Goal: Information Seeking & Learning: Find specific fact

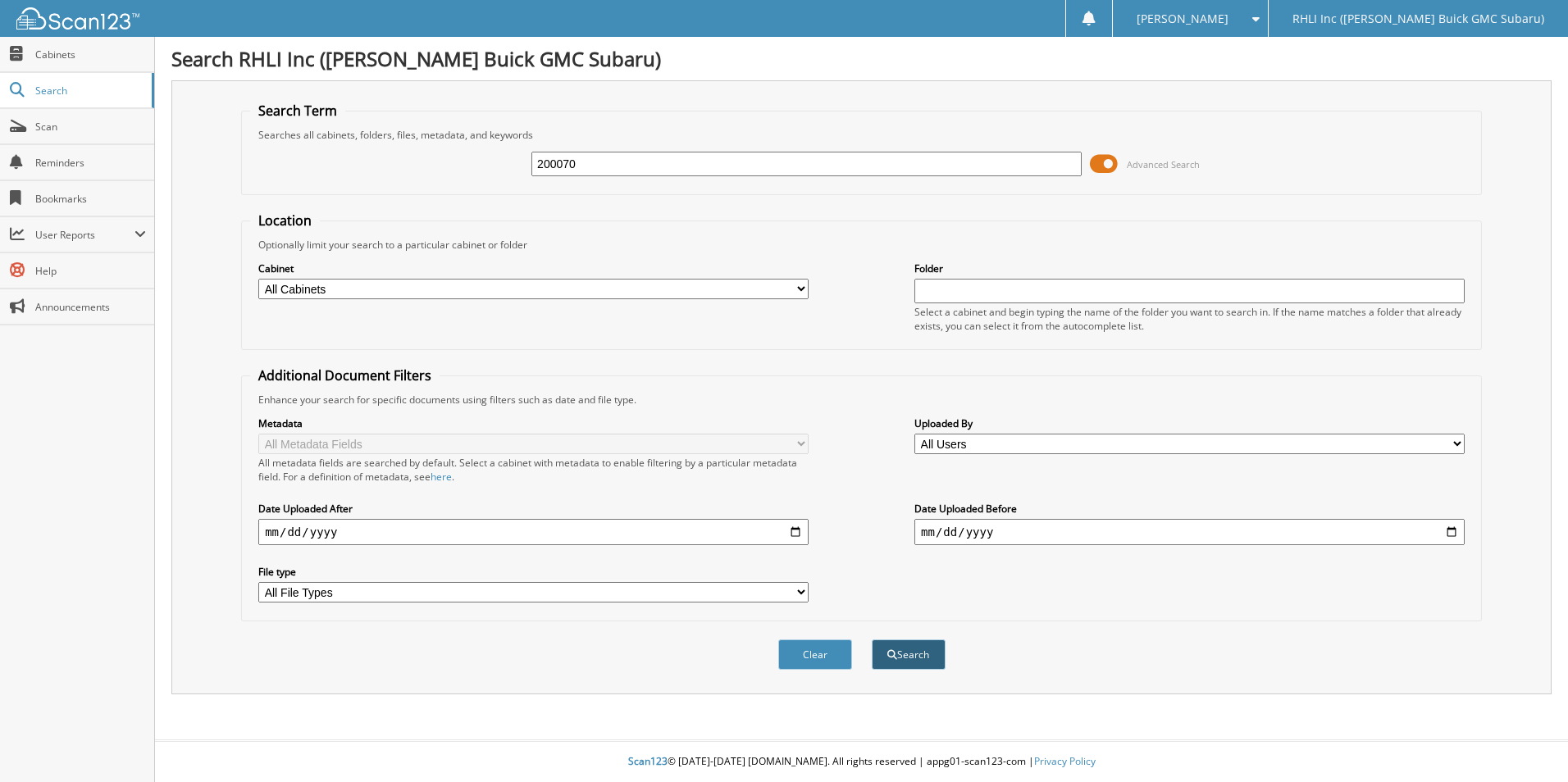
type input "200070"
click at [890, 660] on span "submit" at bounding box center [892, 655] width 9 height 9
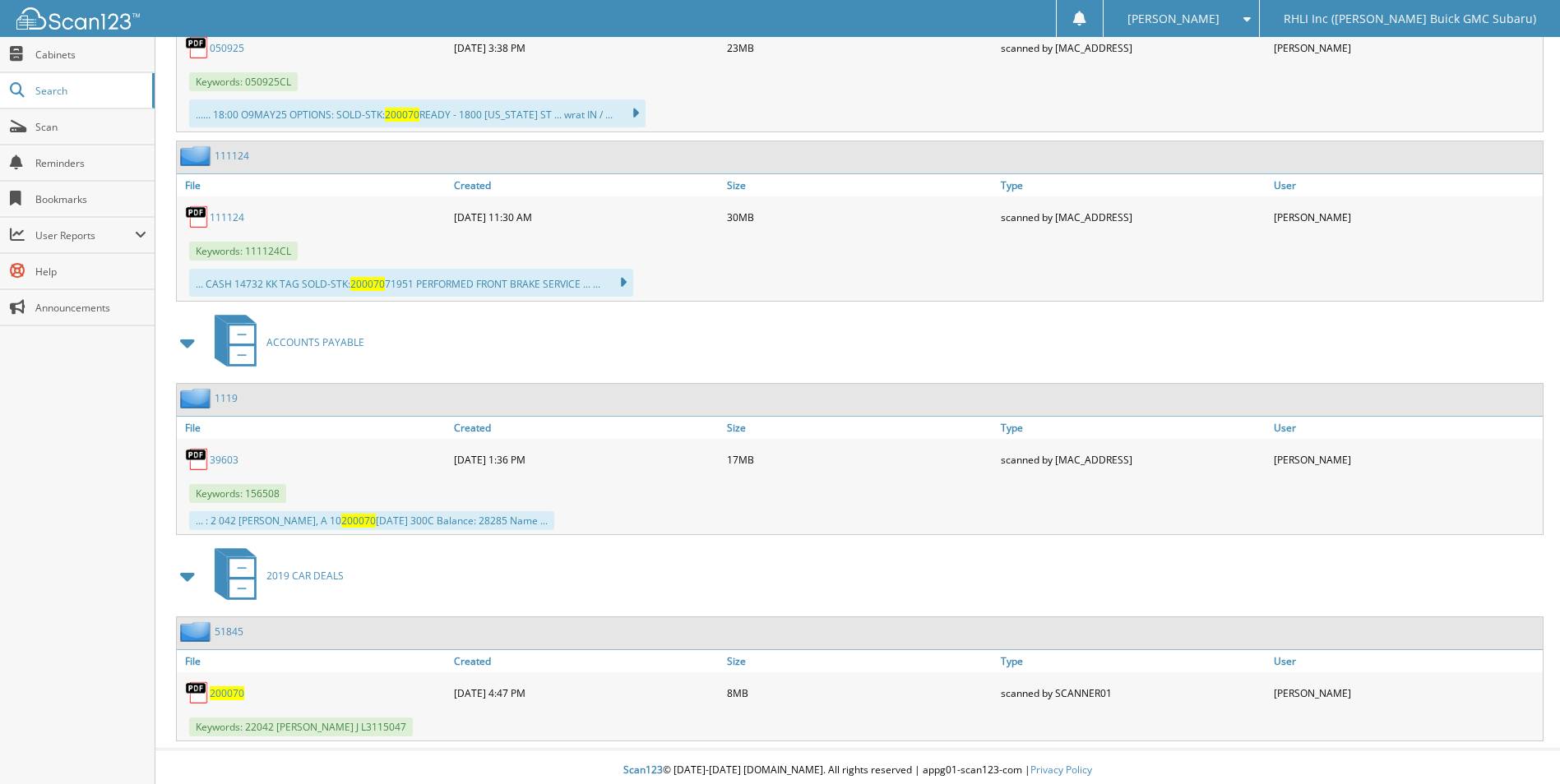
scroll to position [1994, 0]
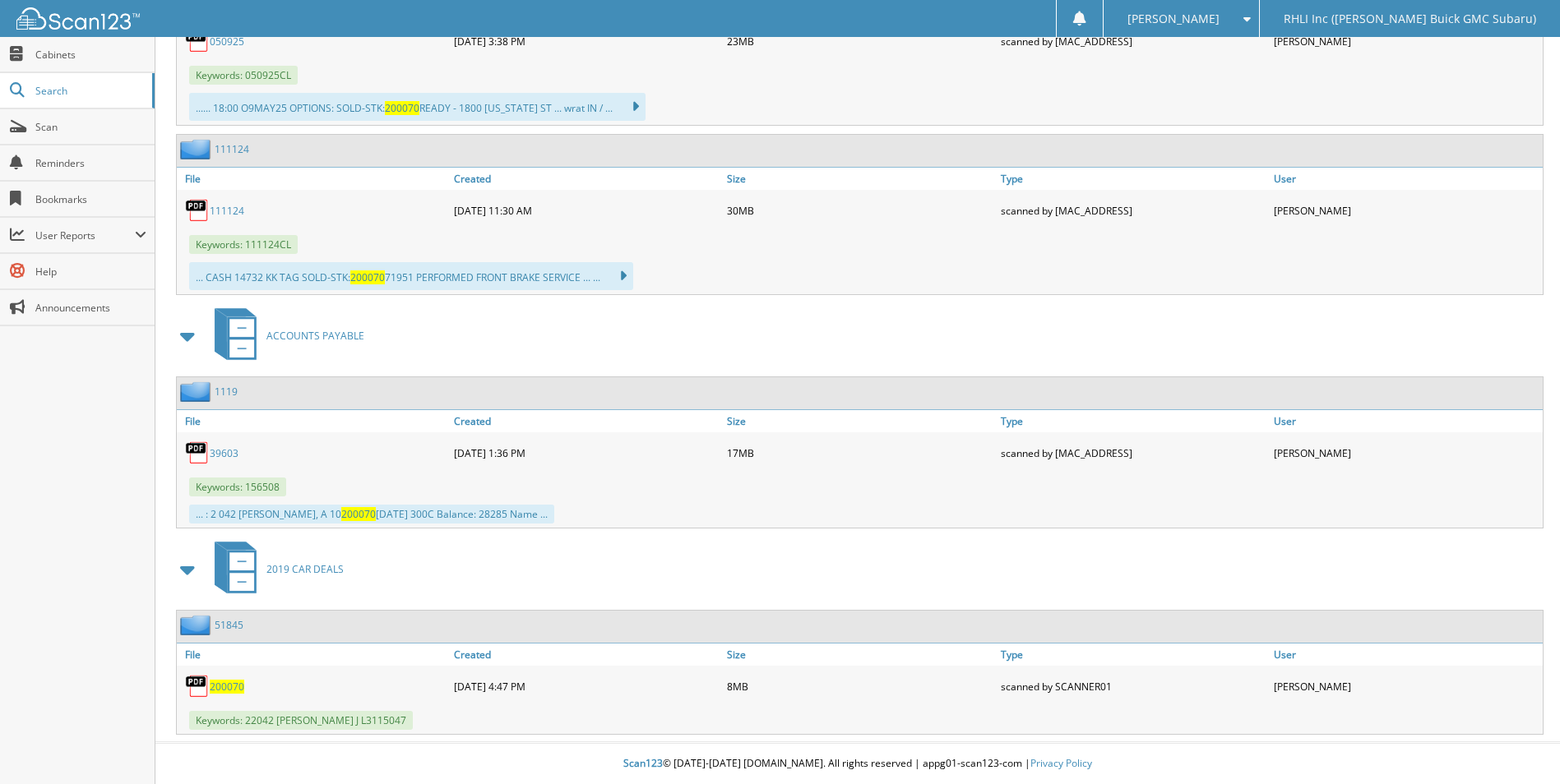
drag, startPoint x: 229, startPoint y: 685, endPoint x: 245, endPoint y: 686, distance: 16.0
click at [229, 685] on span "200070" at bounding box center [227, 686] width 35 height 14
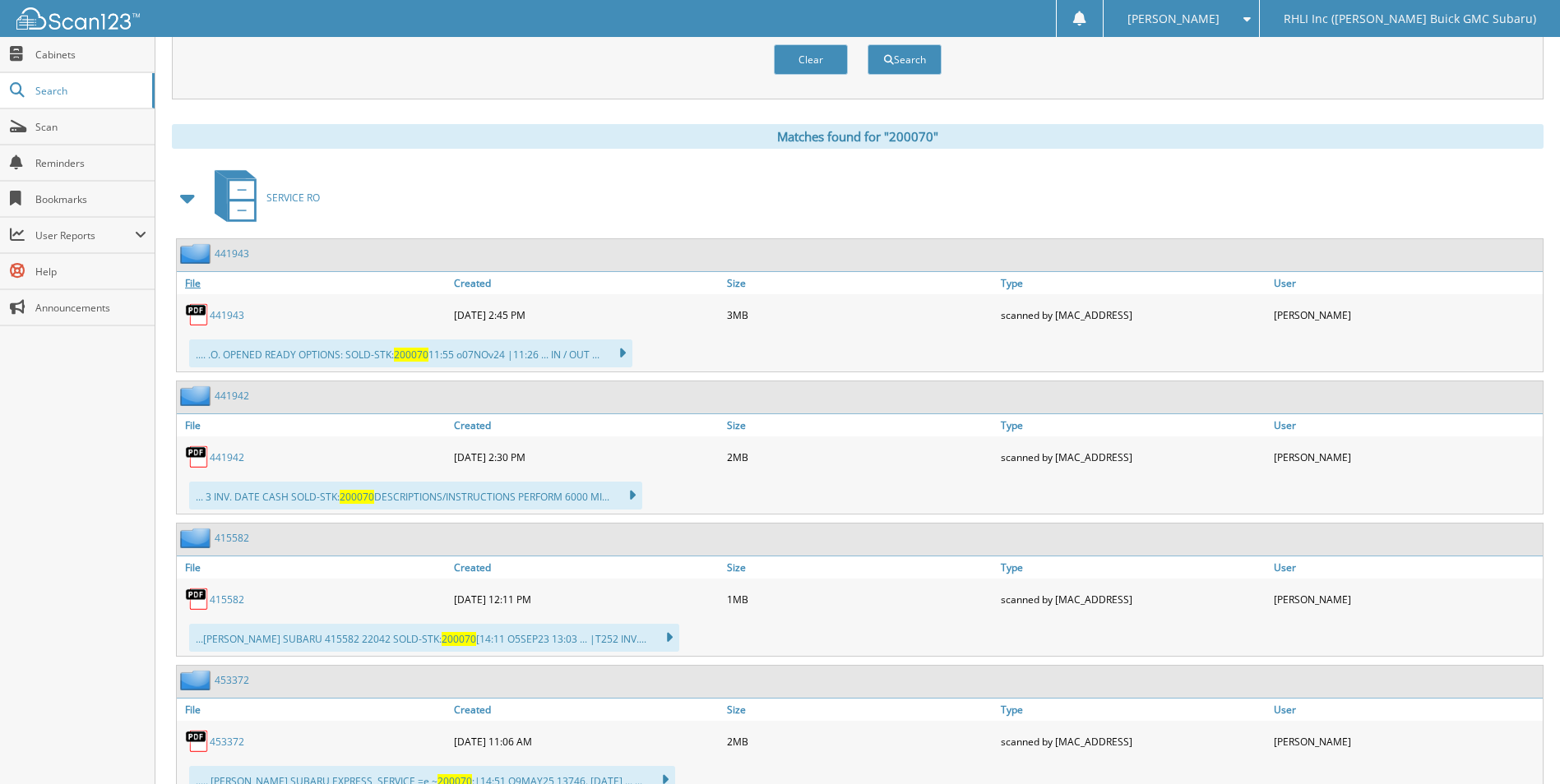
scroll to position [0, 0]
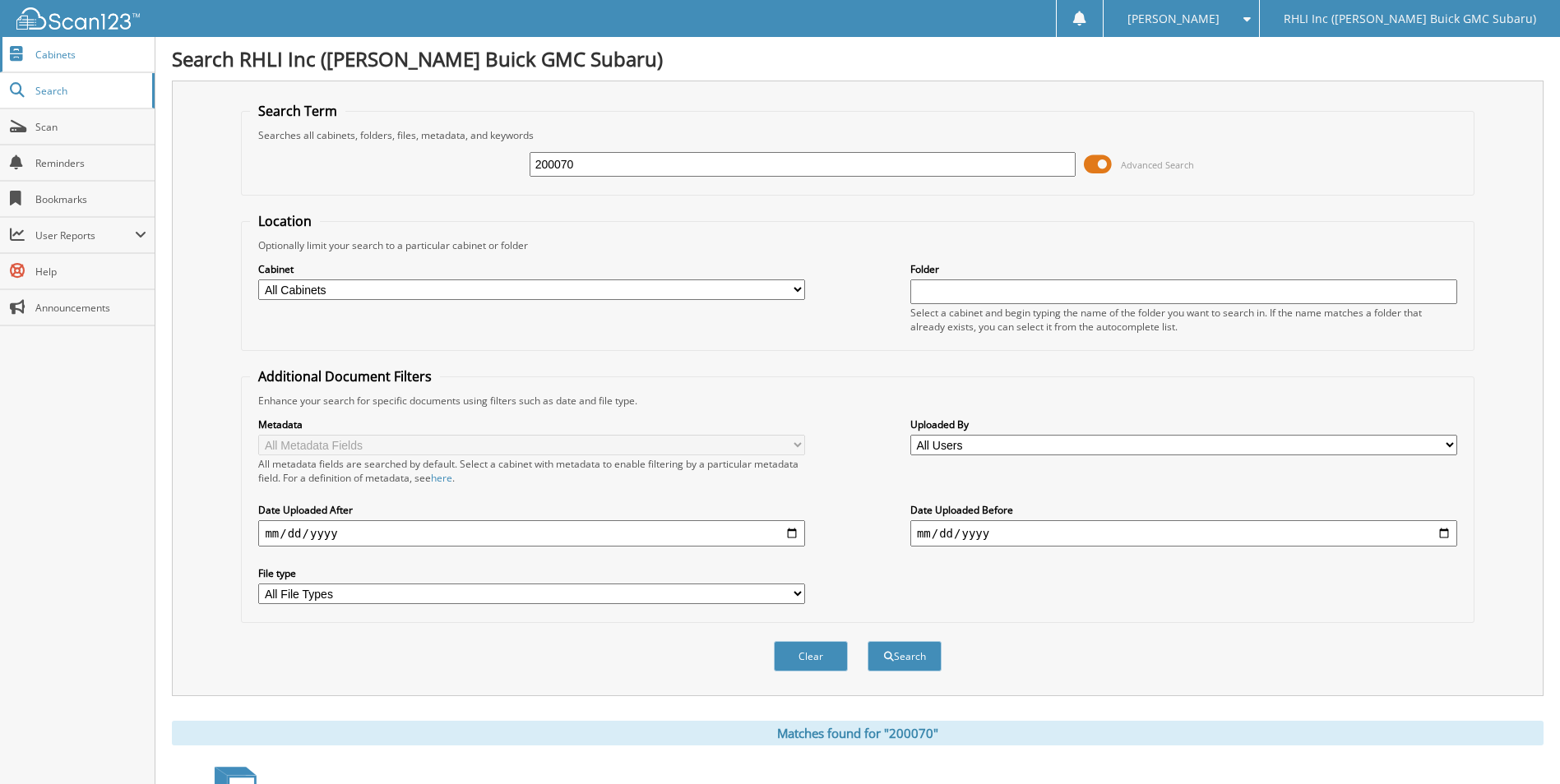
click at [59, 56] on span "Cabinets" at bounding box center [91, 54] width 111 height 14
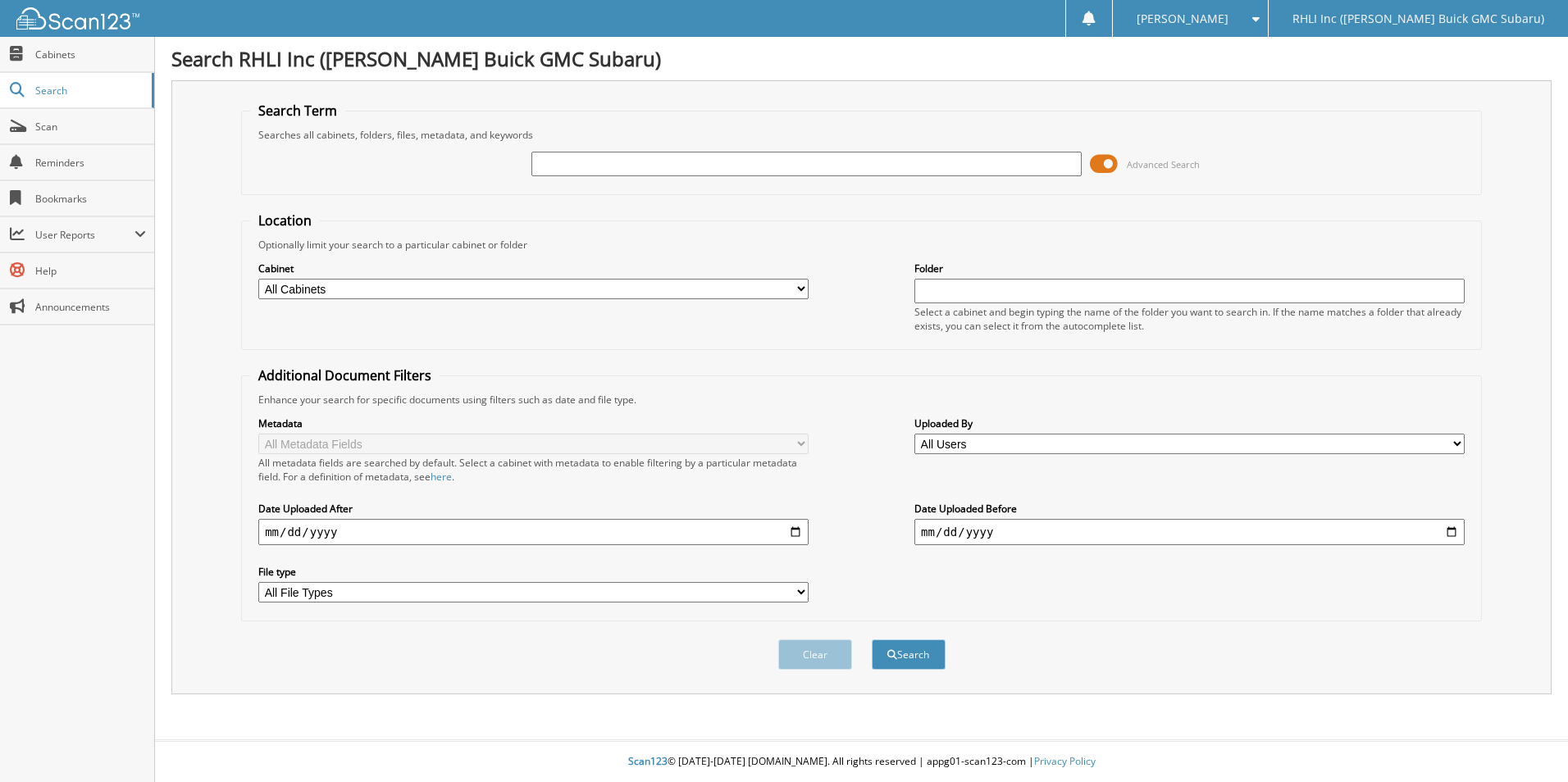
click at [675, 165] on input "text" at bounding box center [806, 164] width 551 height 25
type input "[PERSON_NAME]"
click at [872, 640] on button "Search" at bounding box center [909, 655] width 74 height 30
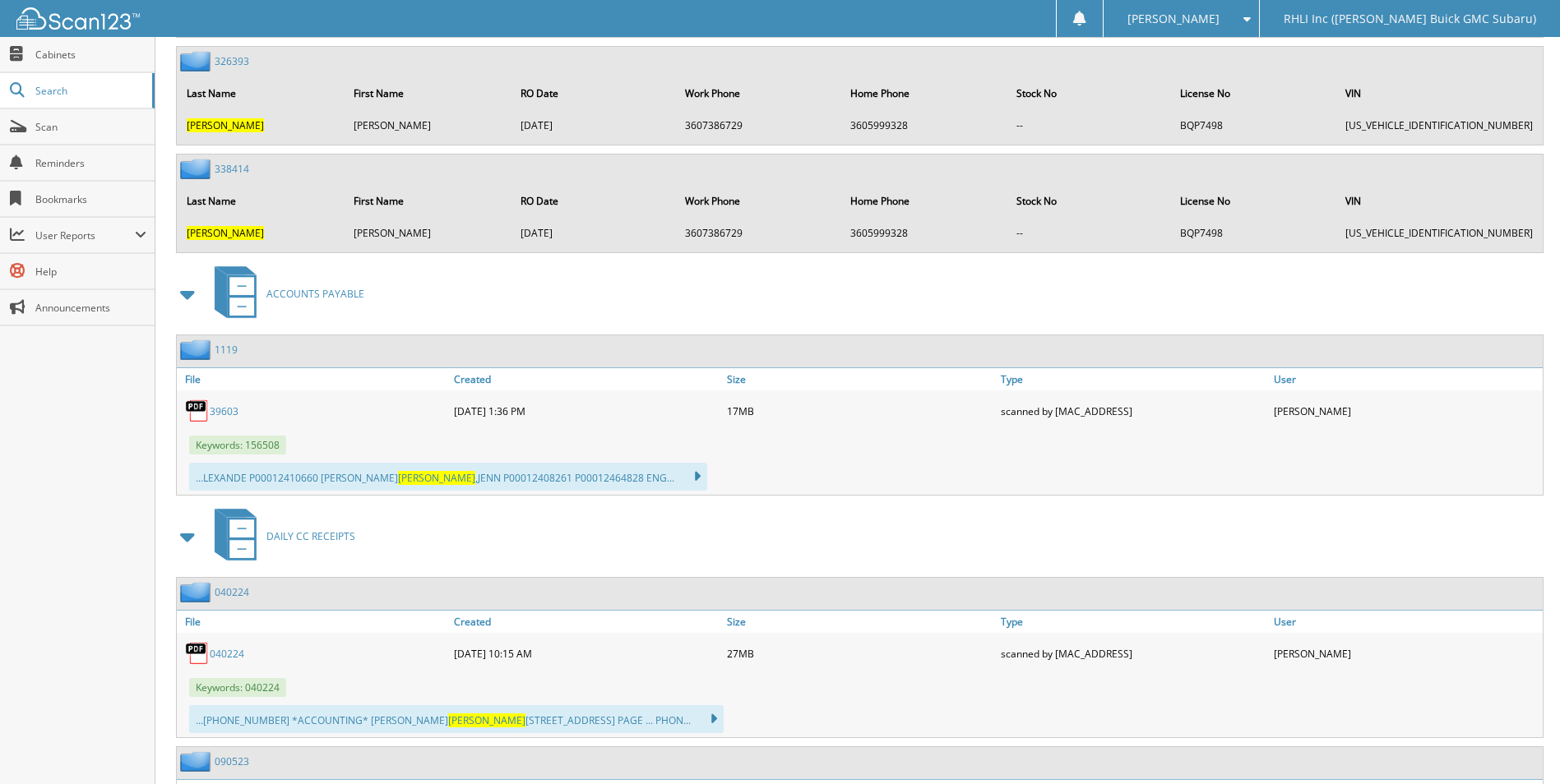
scroll to position [1644, 0]
click at [222, 408] on link "39603" at bounding box center [224, 409] width 29 height 14
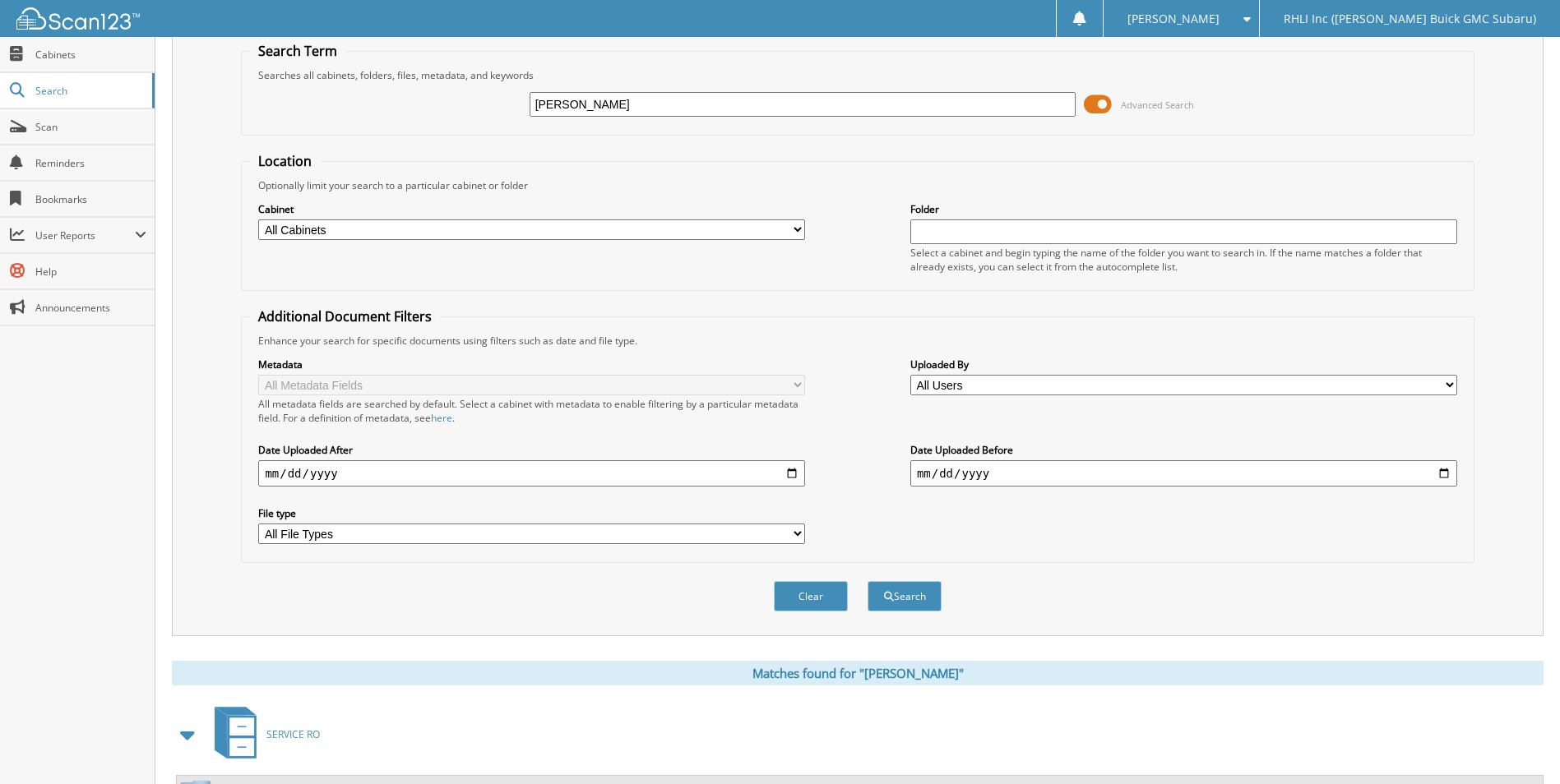
scroll to position [0, 0]
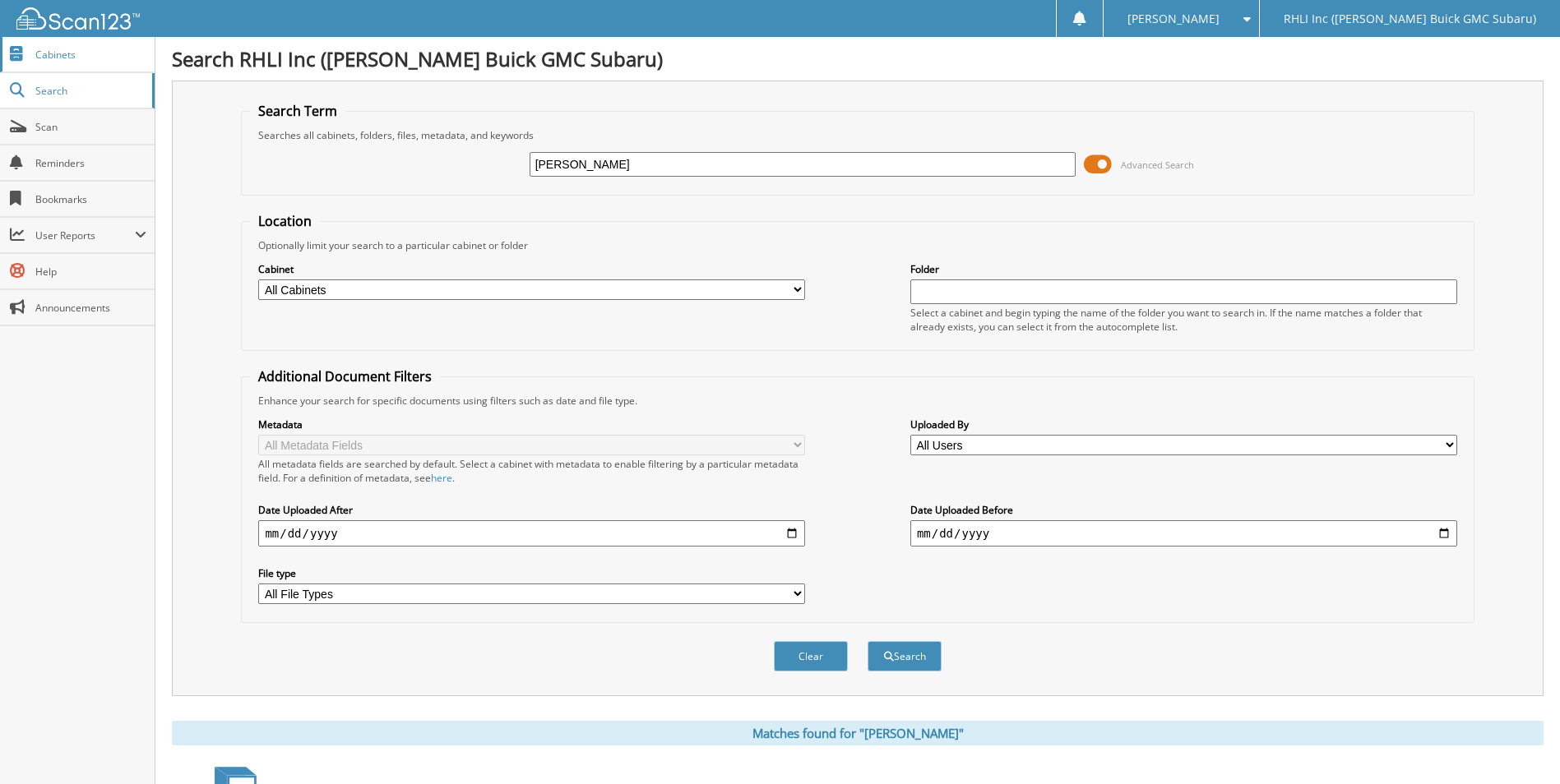
drag, startPoint x: 63, startPoint y: 49, endPoint x: 105, endPoint y: 55, distance: 42.4
click at [63, 49] on span "Cabinets" at bounding box center [91, 54] width 111 height 14
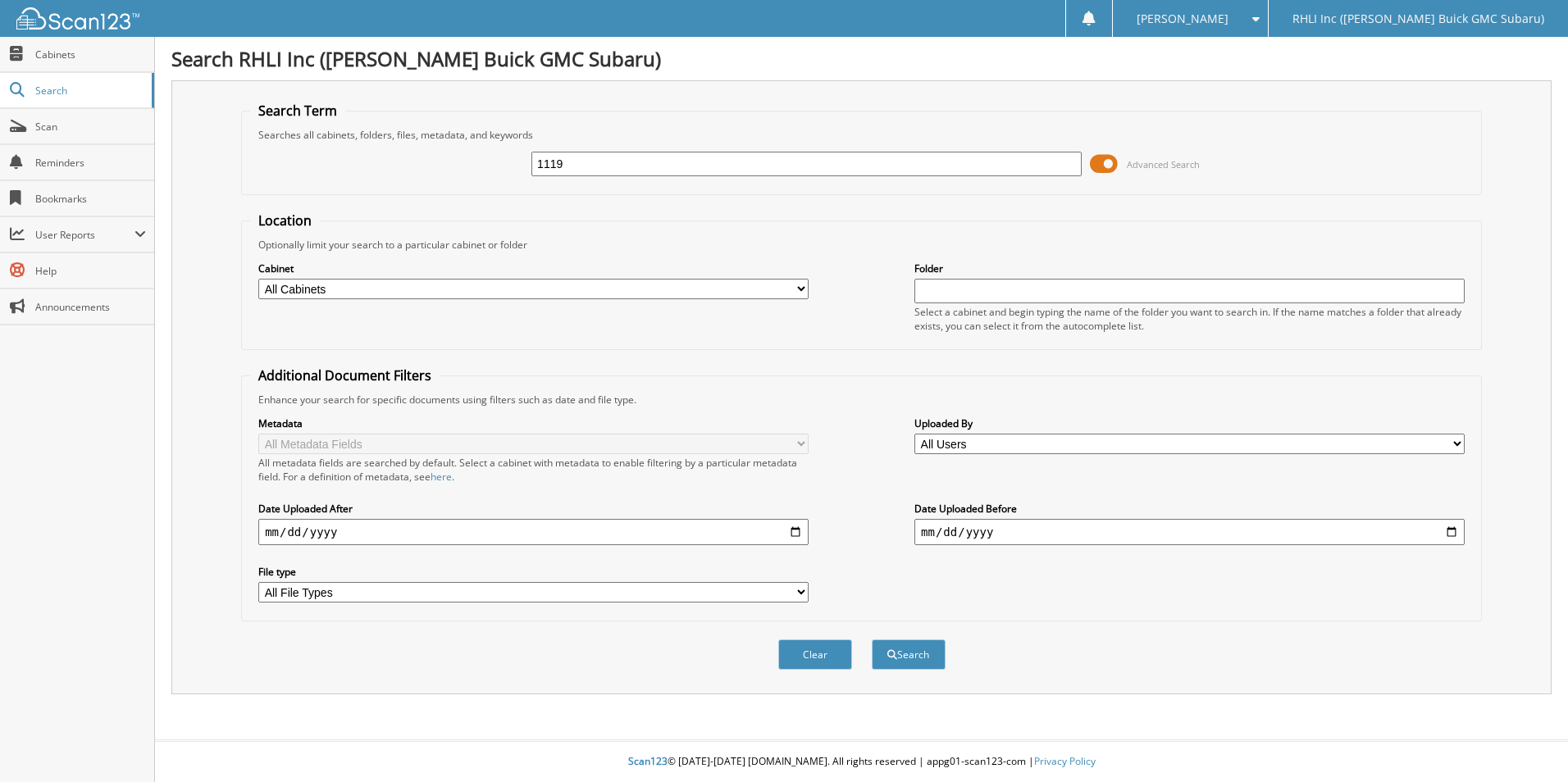
type input "1119"
click at [872, 640] on button "Search" at bounding box center [909, 655] width 74 height 30
type input "1119JMA"
click at [872, 640] on button "Search" at bounding box center [909, 655] width 74 height 30
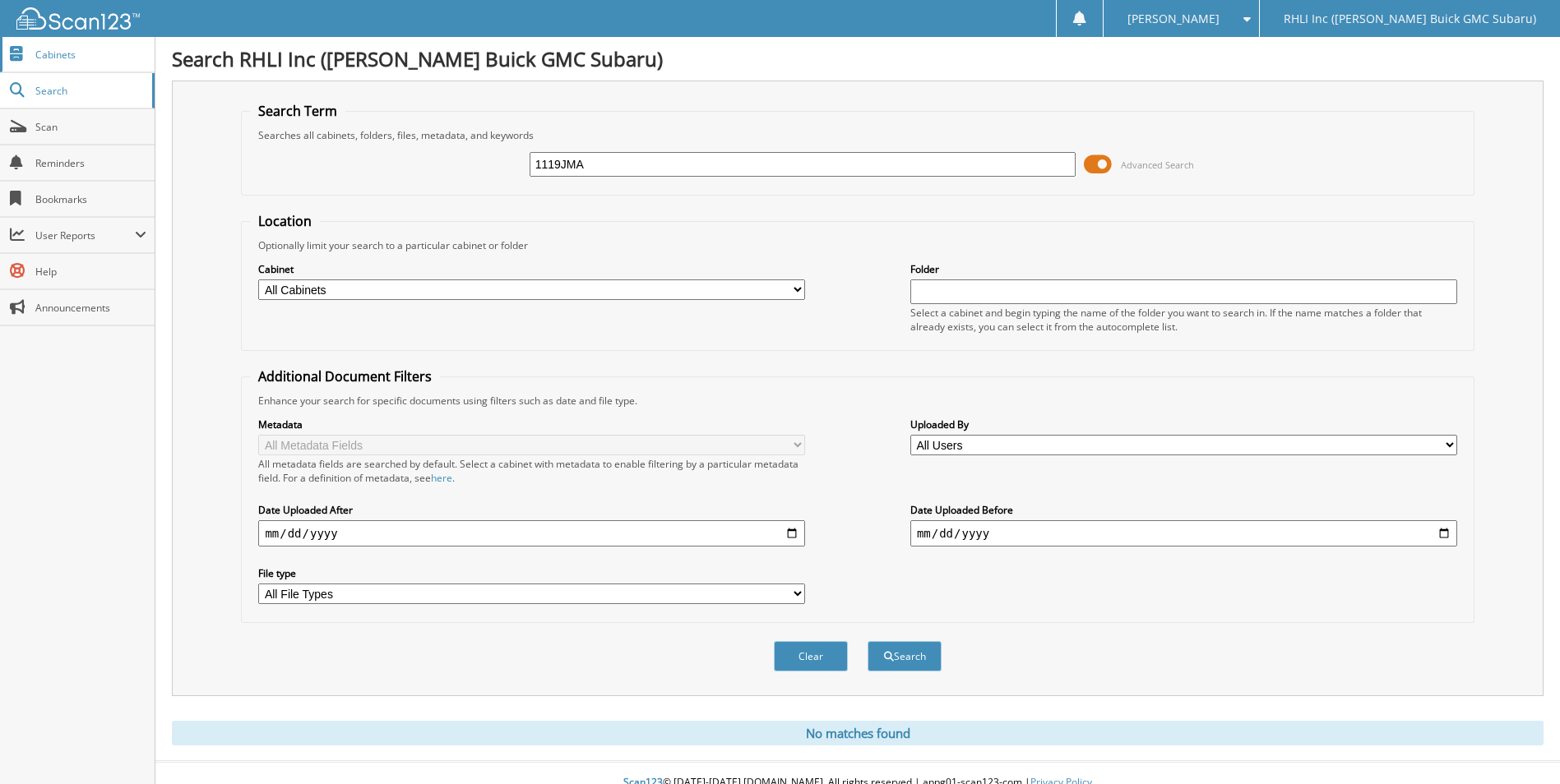
click at [73, 54] on span "Cabinets" at bounding box center [91, 54] width 111 height 14
